Goal: Find specific page/section: Find specific page/section

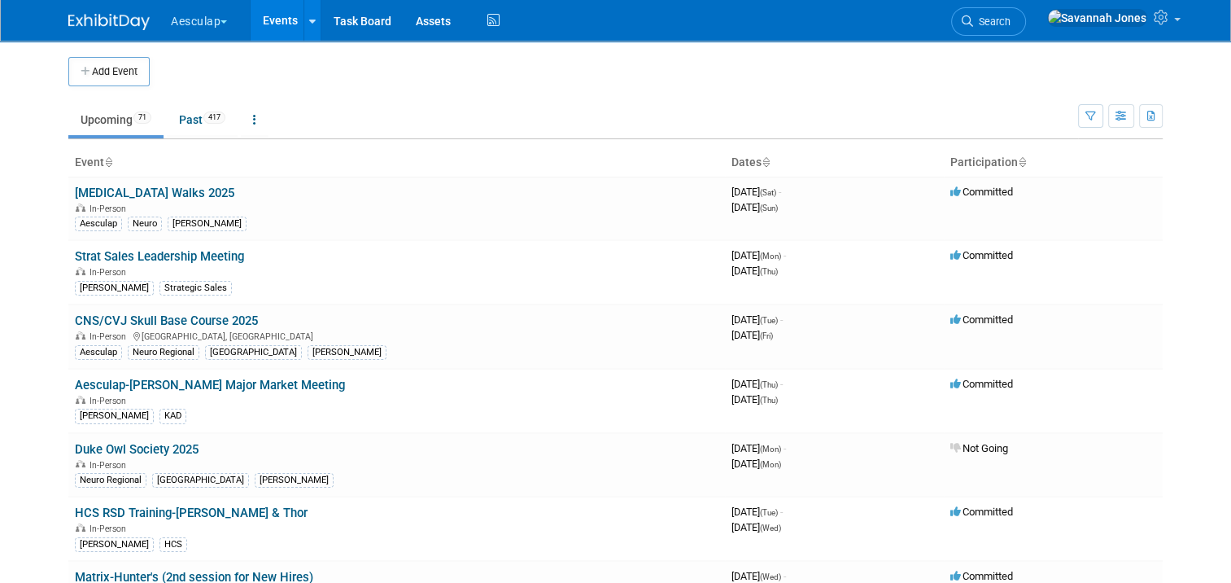
click at [395, 93] on td "Upcoming 71 Past 417 All Events 488 Past and Upcoming Grouped Annually Events g…" at bounding box center [573, 112] width 1010 height 53
click at [195, 0] on button "Aesculap" at bounding box center [208, 18] width 78 height 36
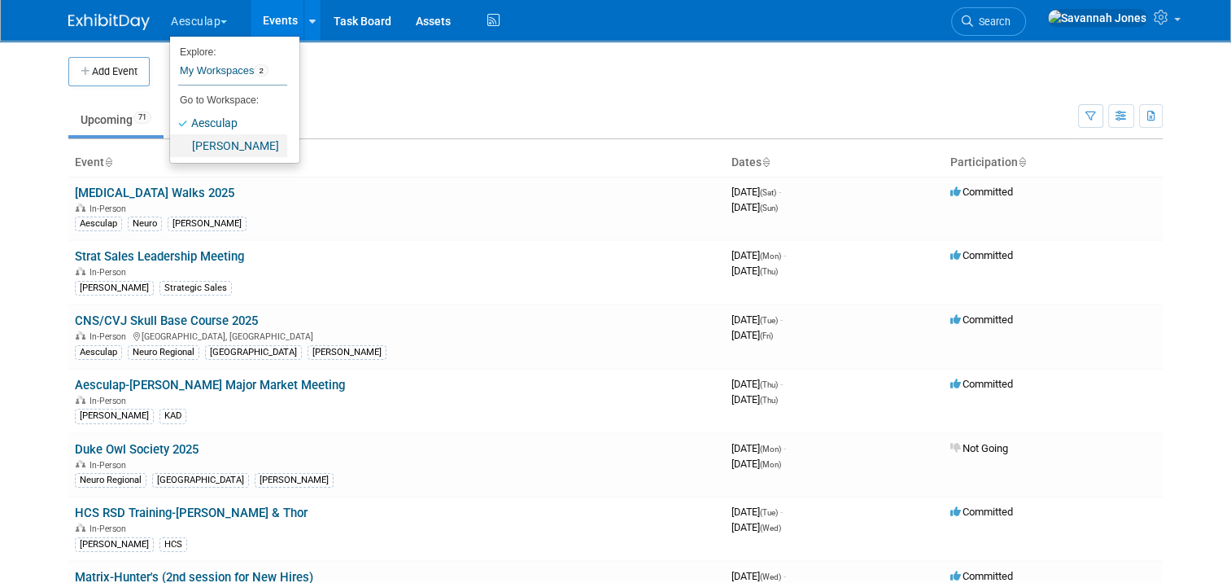
click at [211, 147] on link "[PERSON_NAME]" at bounding box center [228, 145] width 117 height 23
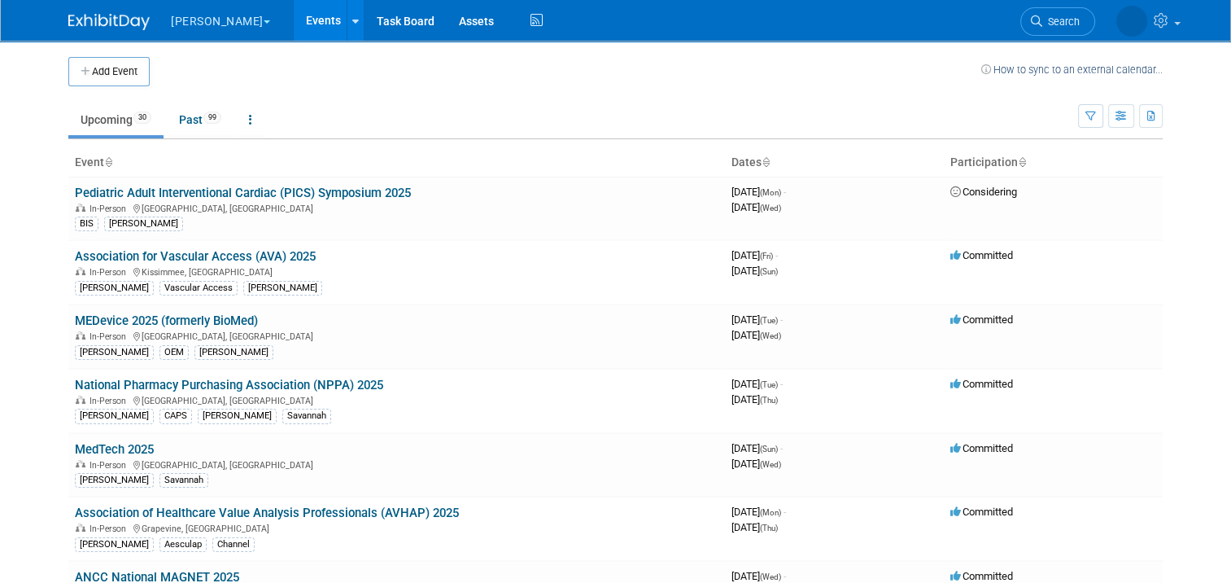
scroll to position [345, 0]
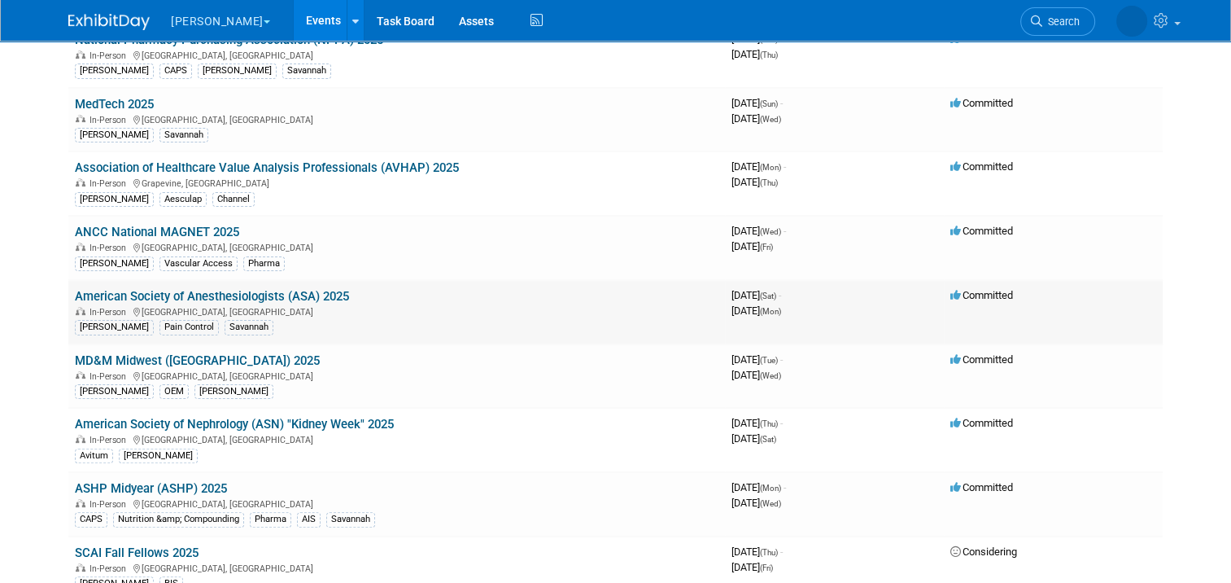
click at [330, 295] on link "American Society of Anesthesiologists (ASA) 2025" at bounding box center [212, 296] width 274 height 15
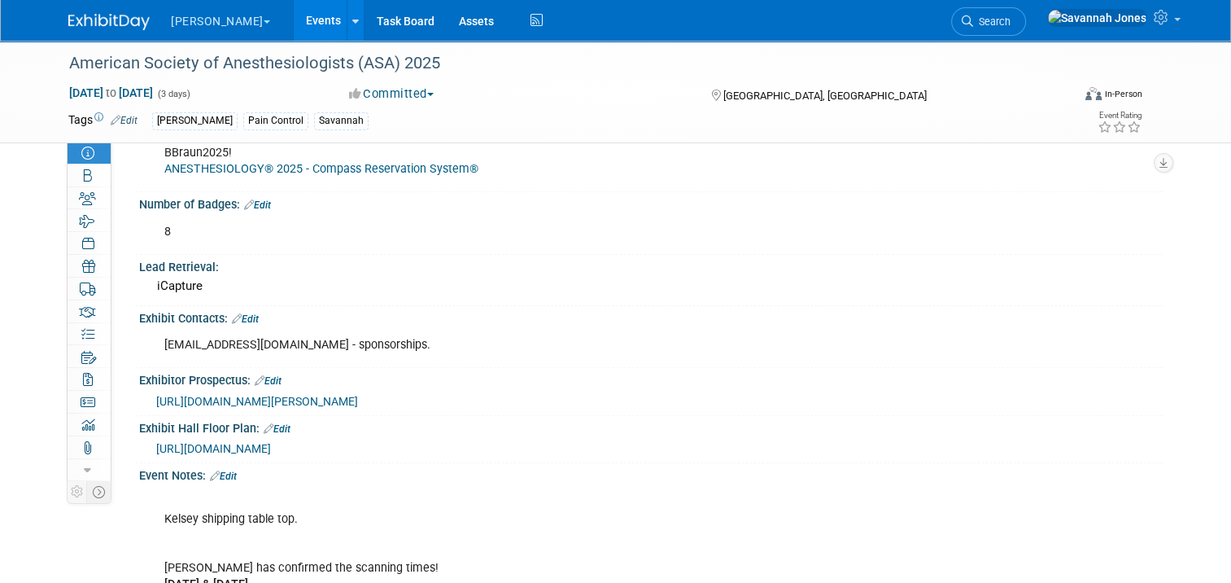
scroll to position [732, 0]
